Goal: Information Seeking & Learning: Learn about a topic

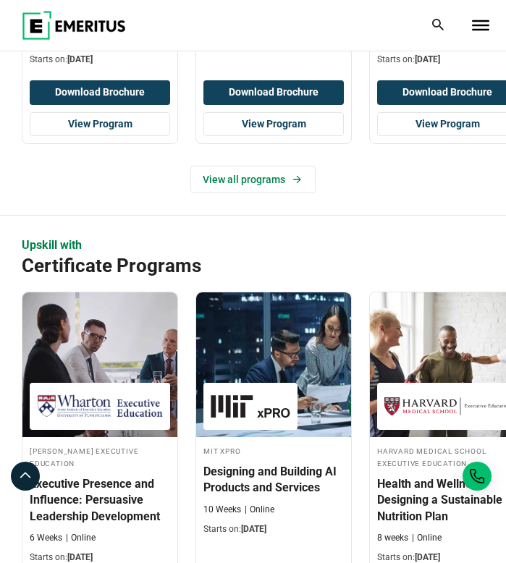
scroll to position [1446, 0]
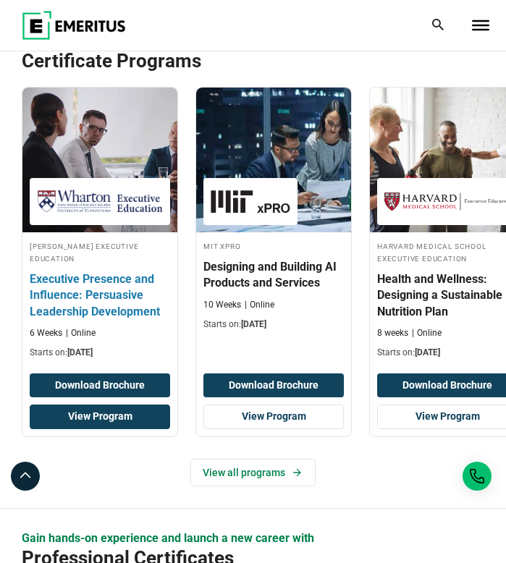
click at [114, 406] on link "View Program" at bounding box center [100, 416] width 140 height 25
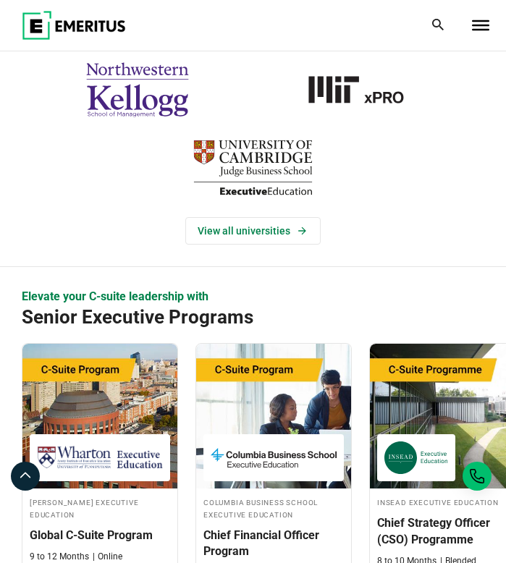
scroll to position [0, 0]
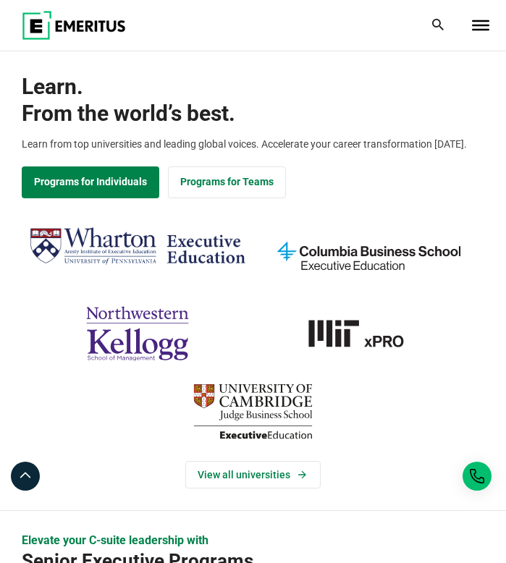
click at [304, 124] on span "From the world’s best." at bounding box center [253, 113] width 462 height 27
click at [482, 22] on span "Toggle Menu" at bounding box center [480, 20] width 17 height 1
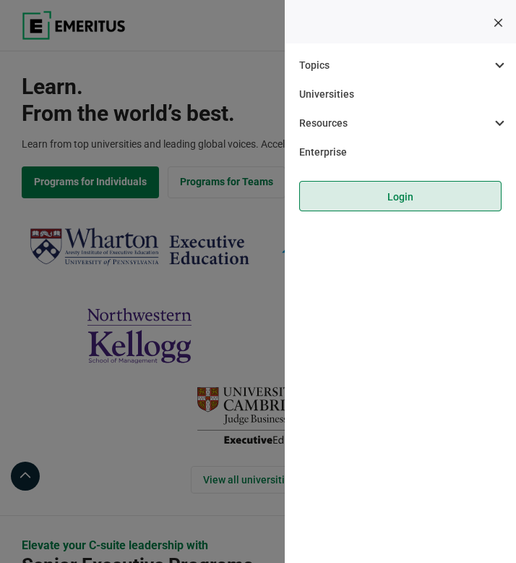
click at [378, 195] on link "Login" at bounding box center [400, 196] width 203 height 30
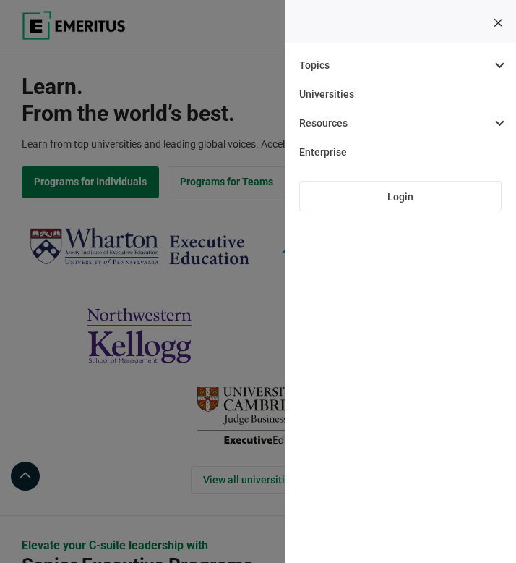
click at [490, 40] on div at bounding box center [492, 25] width 4 height 29
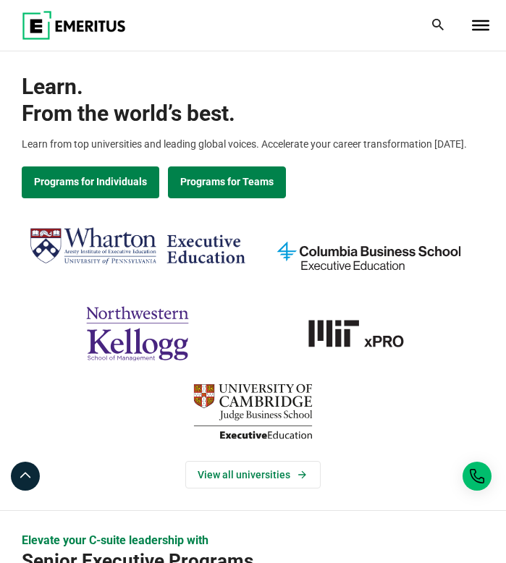
click at [191, 185] on link "Programs for Teams" at bounding box center [227, 182] width 118 height 32
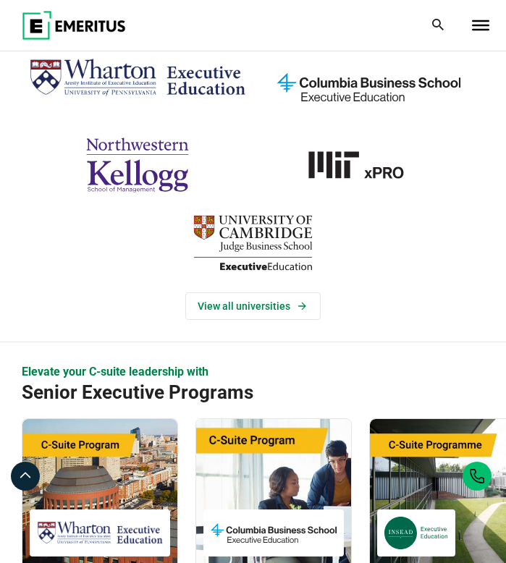
scroll to position [246, 0]
